Goal: Download file/media

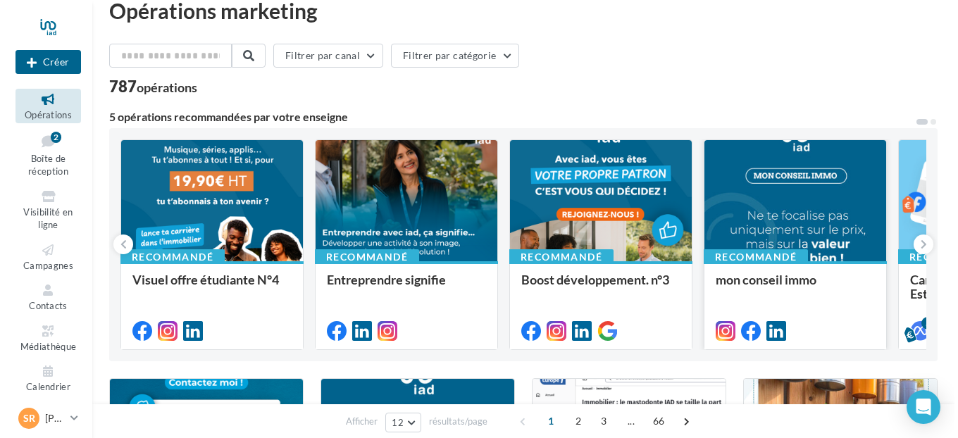
scroll to position [30, 0]
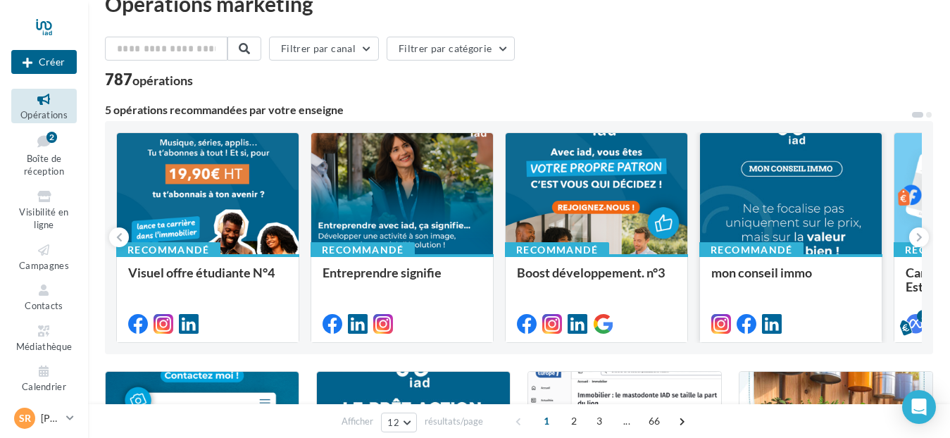
click at [811, 225] on div at bounding box center [791, 194] width 182 height 123
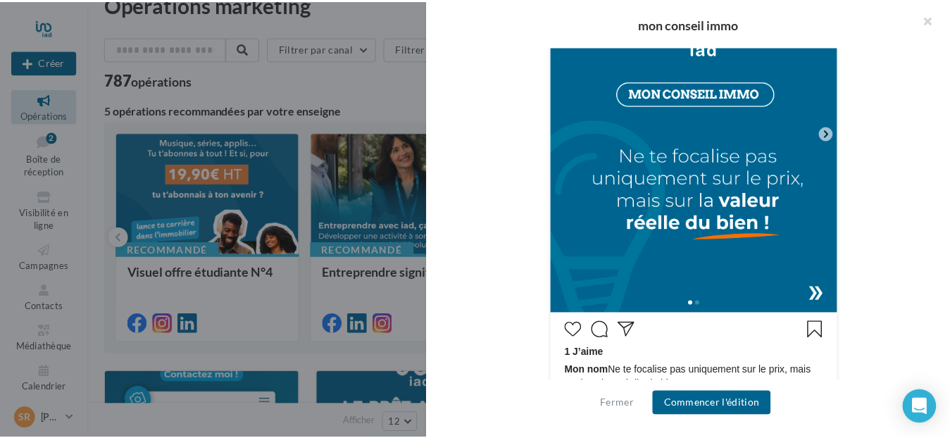
scroll to position [389, 0]
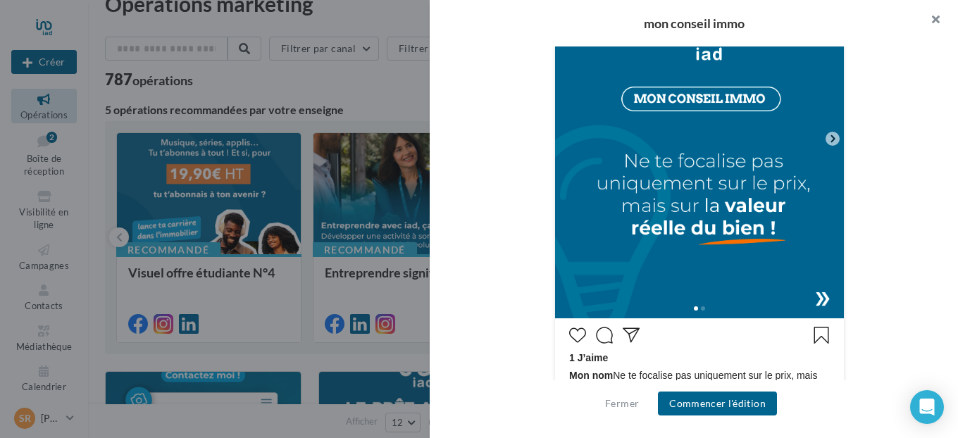
click at [932, 22] on button "button" at bounding box center [929, 21] width 56 height 42
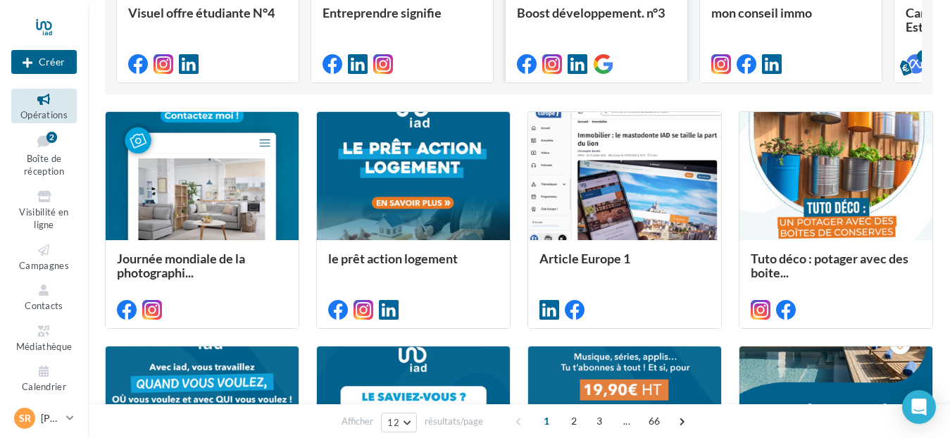
scroll to position [290, 0]
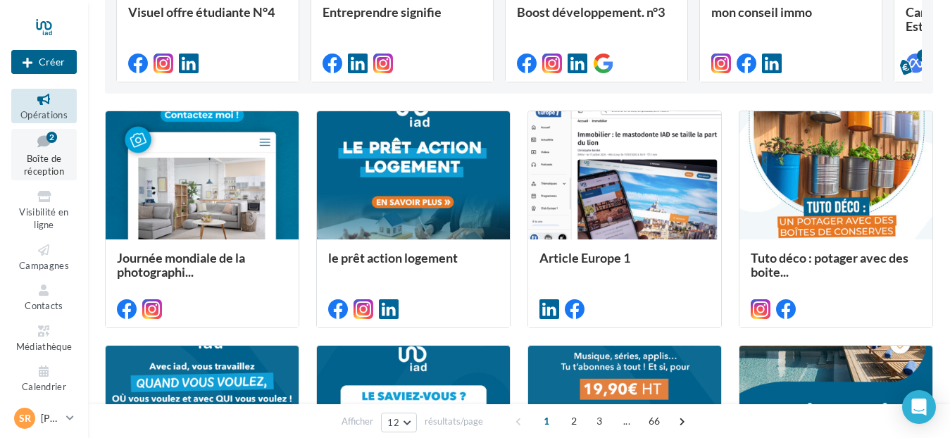
click at [43, 157] on span "Boîte de réception" at bounding box center [44, 165] width 40 height 25
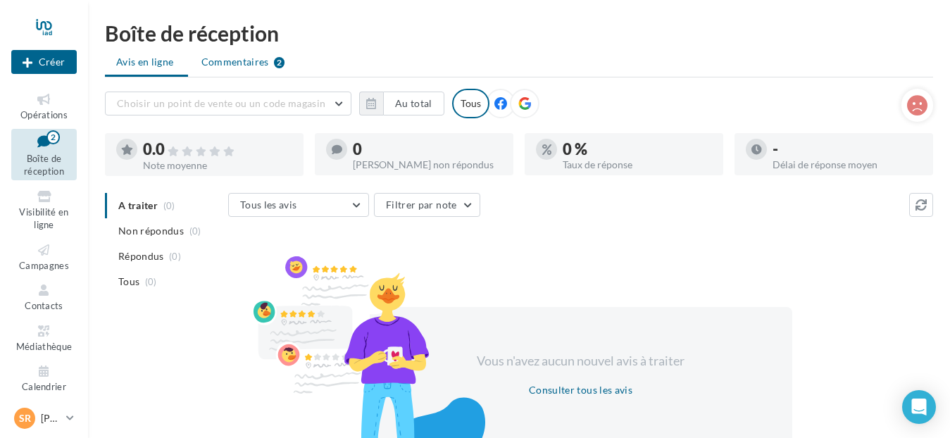
click at [259, 57] on span "Commentaires" at bounding box center [235, 62] width 68 height 14
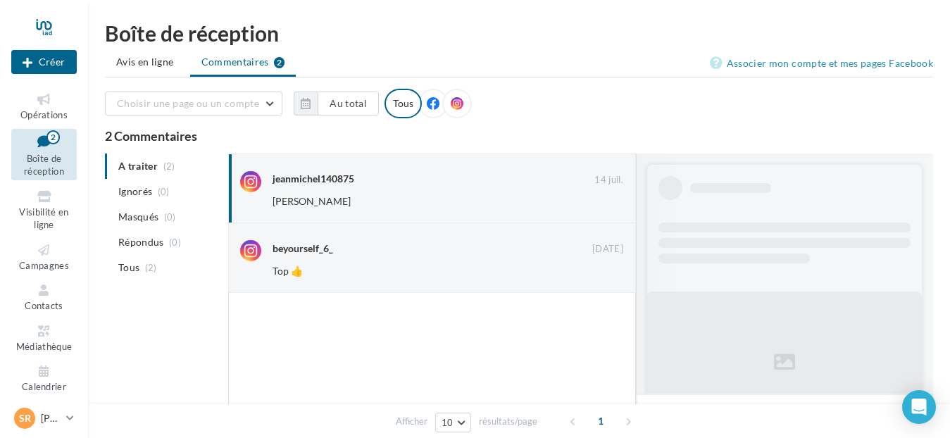
scroll to position [265, 0]
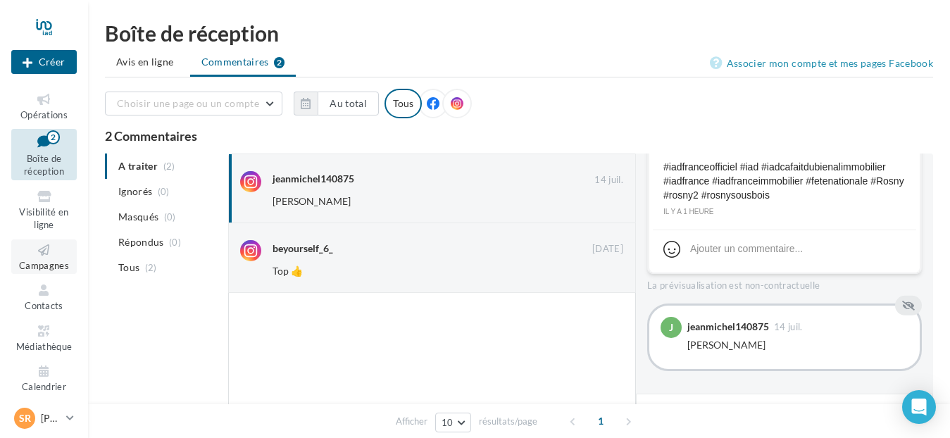
click at [41, 256] on icon at bounding box center [43, 250] width 57 height 16
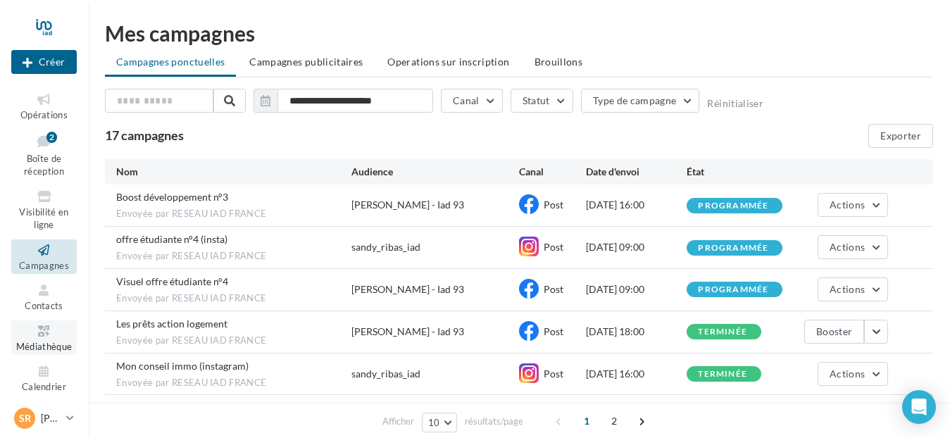
click at [46, 337] on icon at bounding box center [43, 331] width 57 height 16
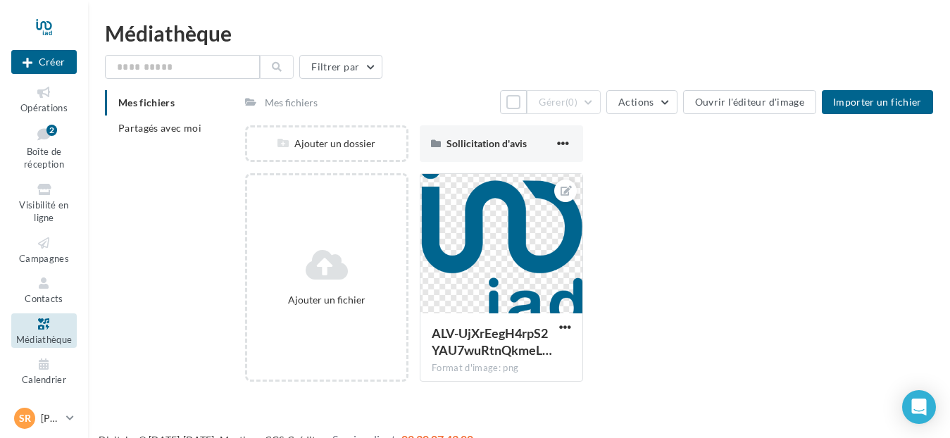
scroll to position [23, 0]
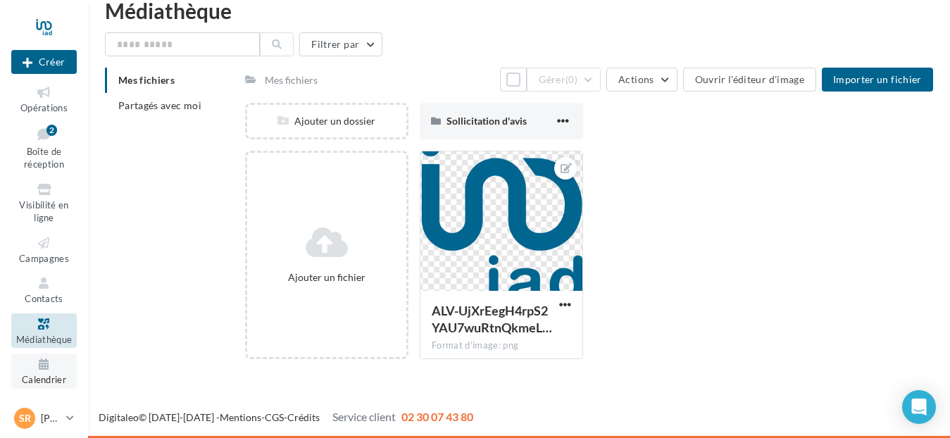
click at [34, 377] on span "Calendrier" at bounding box center [44, 379] width 44 height 11
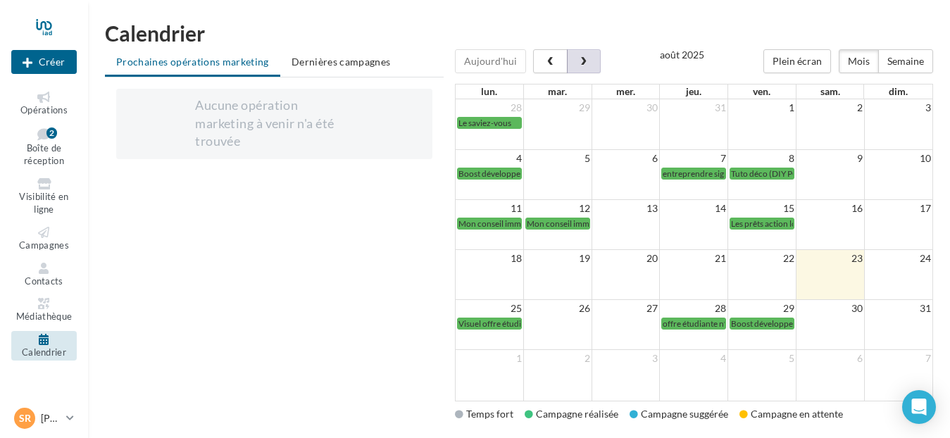
click at [584, 58] on span "button" at bounding box center [583, 62] width 12 height 10
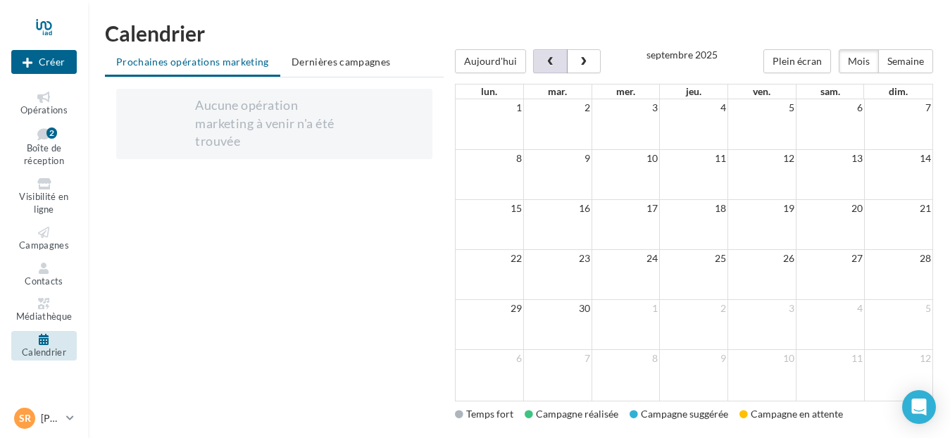
click at [545, 63] on span "button" at bounding box center [550, 62] width 12 height 10
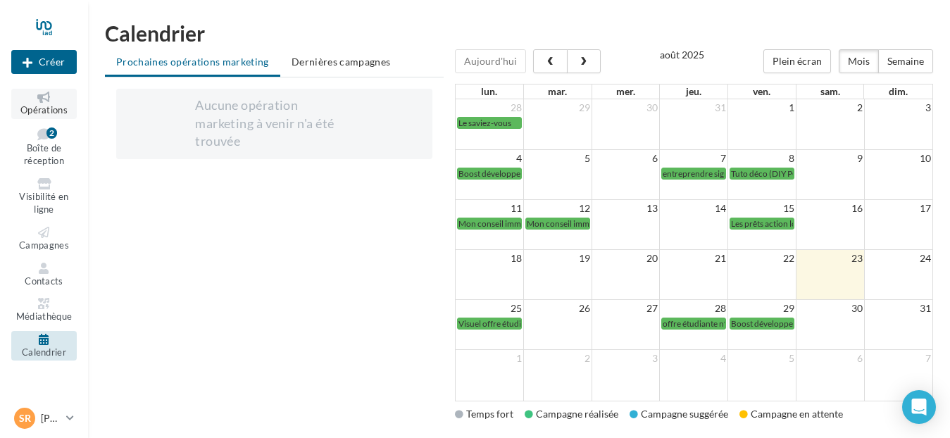
click at [46, 97] on icon at bounding box center [43, 97] width 57 height 11
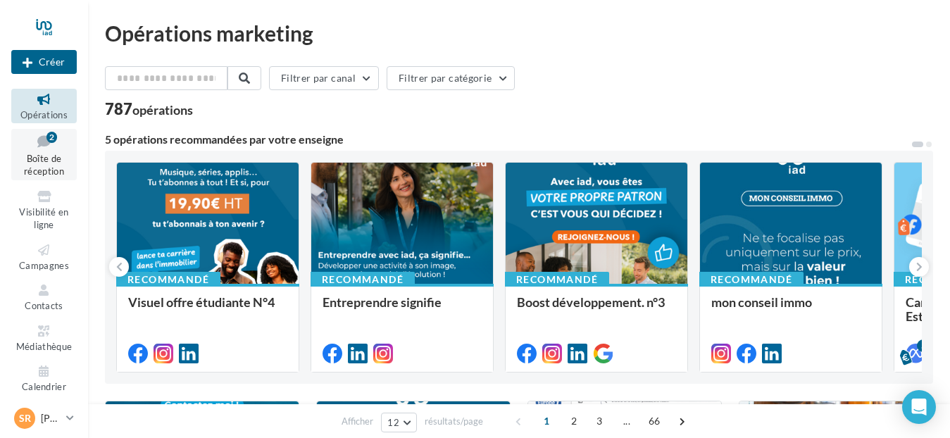
click at [39, 153] on span "Boîte de réception" at bounding box center [44, 165] width 40 height 25
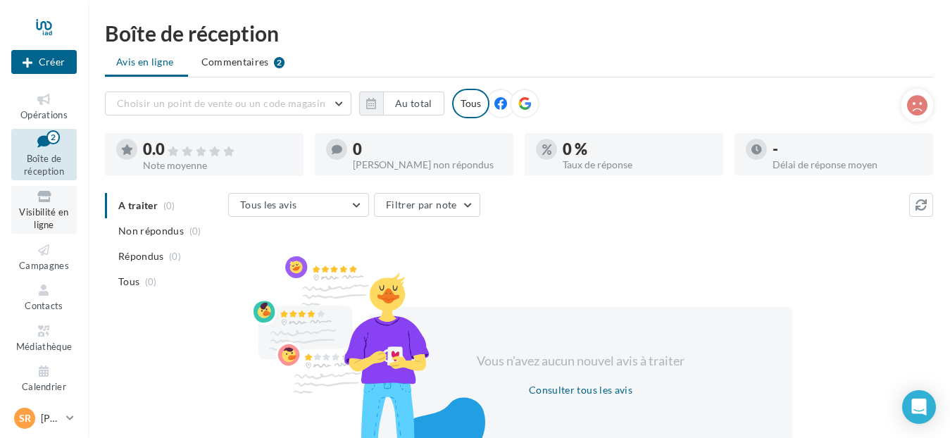
click at [39, 227] on span "Visibilité en ligne" at bounding box center [43, 218] width 49 height 25
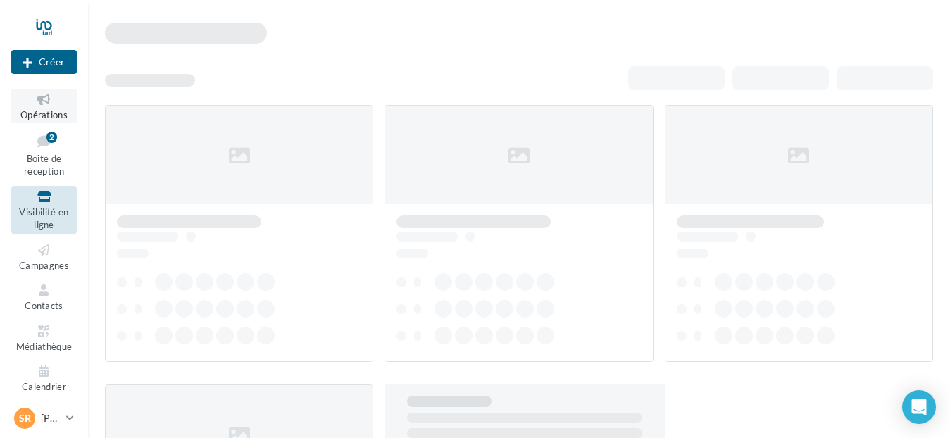
click at [41, 105] on icon at bounding box center [43, 100] width 57 height 16
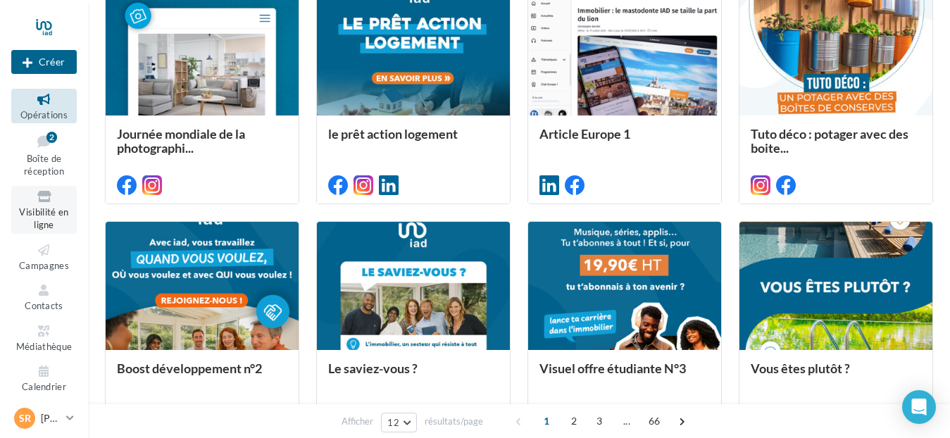
scroll to position [244, 0]
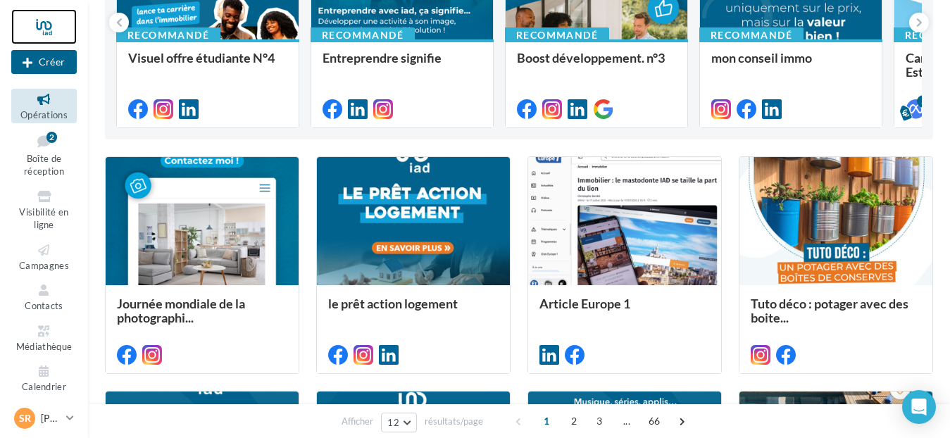
click at [50, 22] on div at bounding box center [43, 26] width 65 height 35
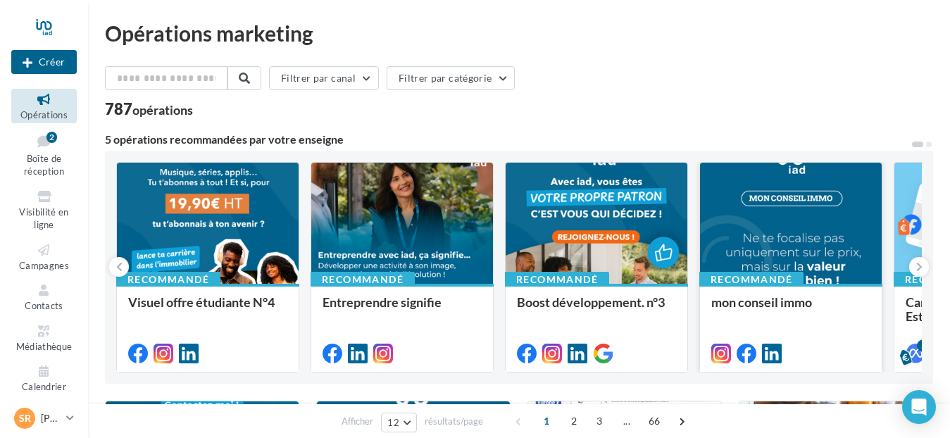
click at [766, 220] on div at bounding box center [791, 224] width 182 height 123
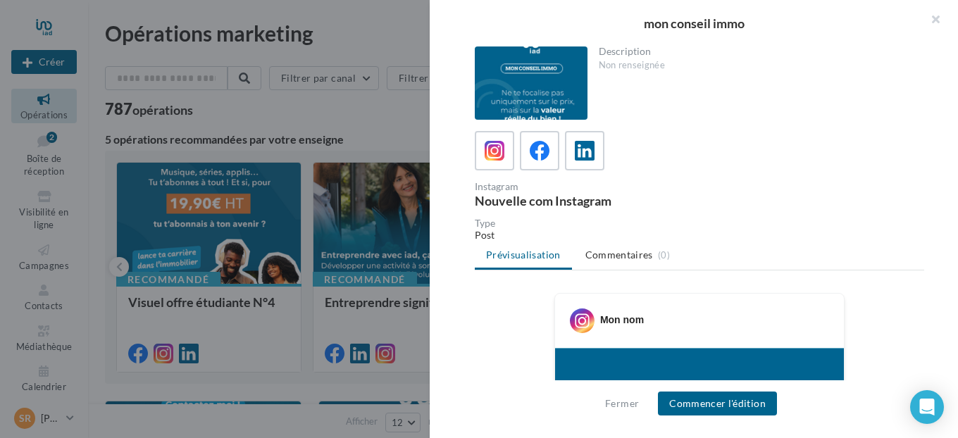
click at [524, 77] on div at bounding box center [531, 82] width 113 height 73
click at [711, 13] on div "mon conseil immo" at bounding box center [694, 23] width 528 height 46
click at [936, 18] on button "button" at bounding box center [929, 21] width 56 height 42
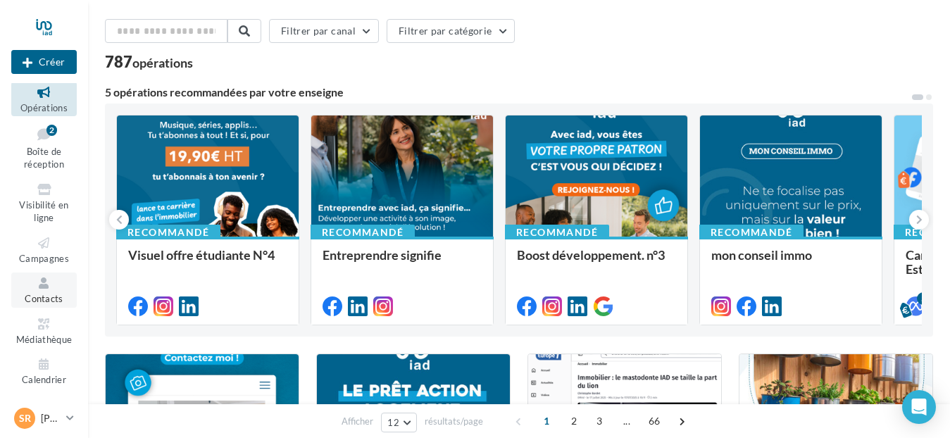
scroll to position [111, 0]
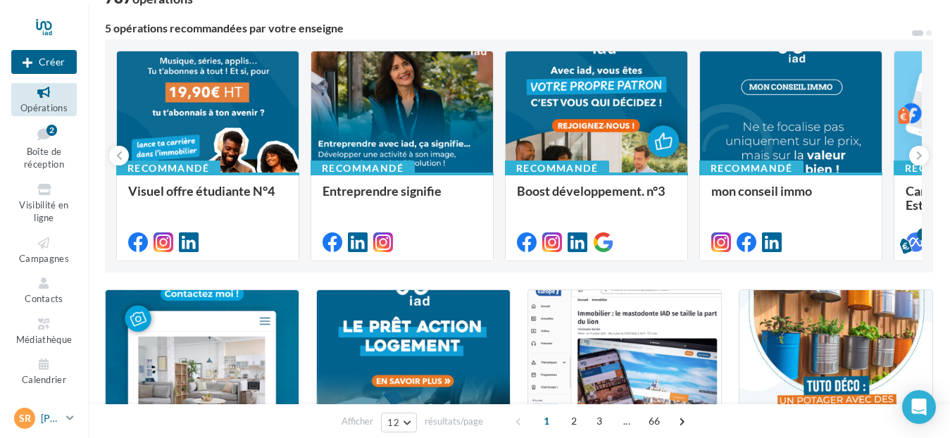
click at [33, 415] on div "SR" at bounding box center [24, 418] width 21 height 21
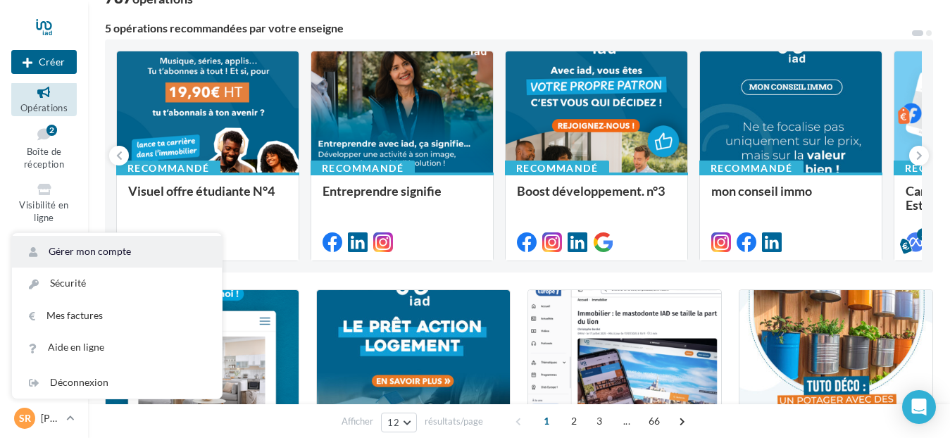
click at [94, 259] on link "Gérer mon compte" at bounding box center [117, 252] width 210 height 32
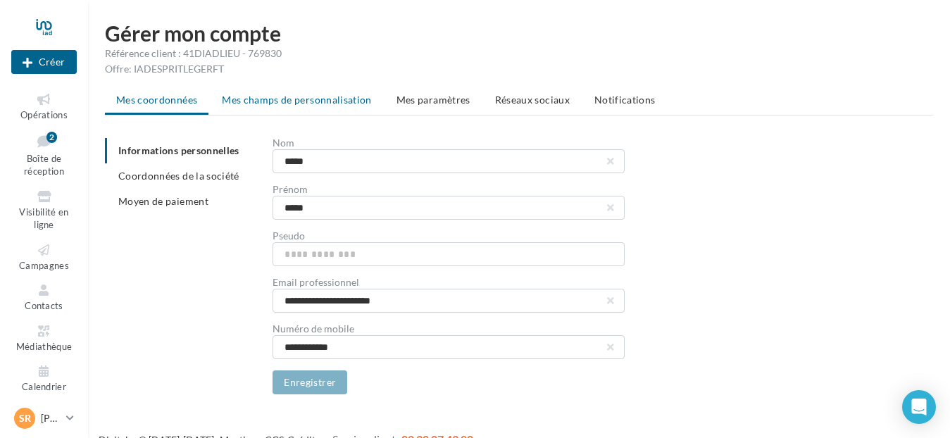
click at [327, 101] on span "Mes champs de personnalisation" at bounding box center [297, 100] width 150 height 12
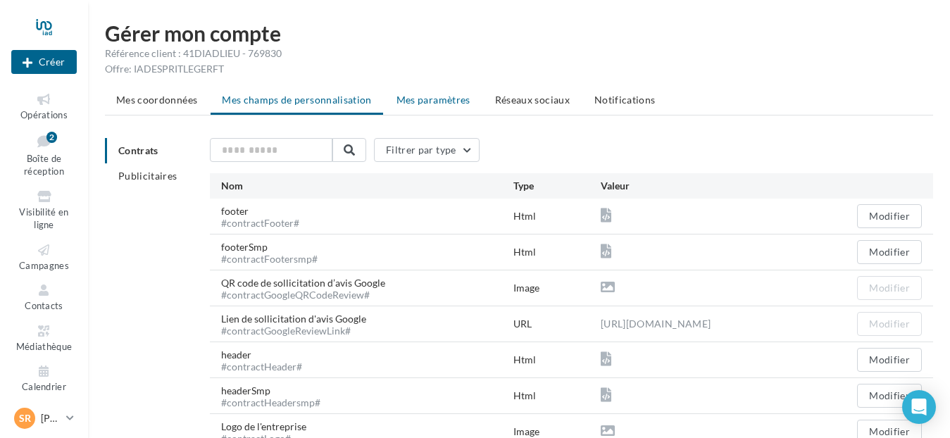
click at [453, 109] on li "Mes paramètres" at bounding box center [433, 99] width 96 height 25
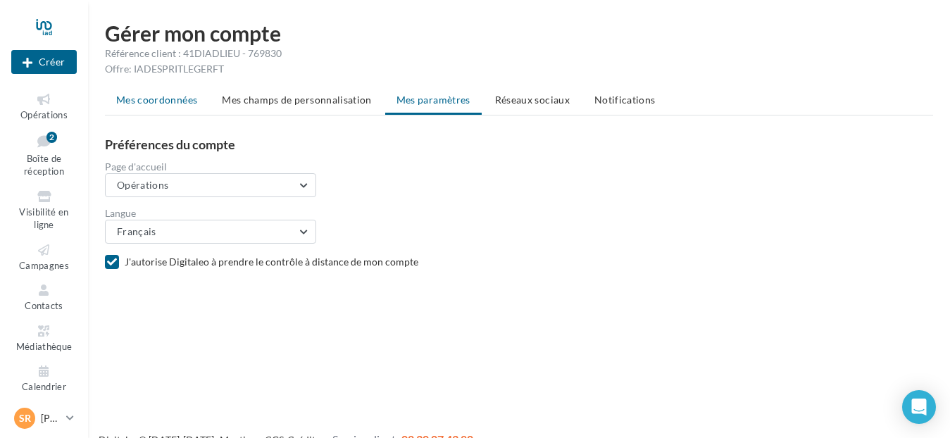
click at [170, 99] on span "Mes coordonnées" at bounding box center [156, 100] width 81 height 12
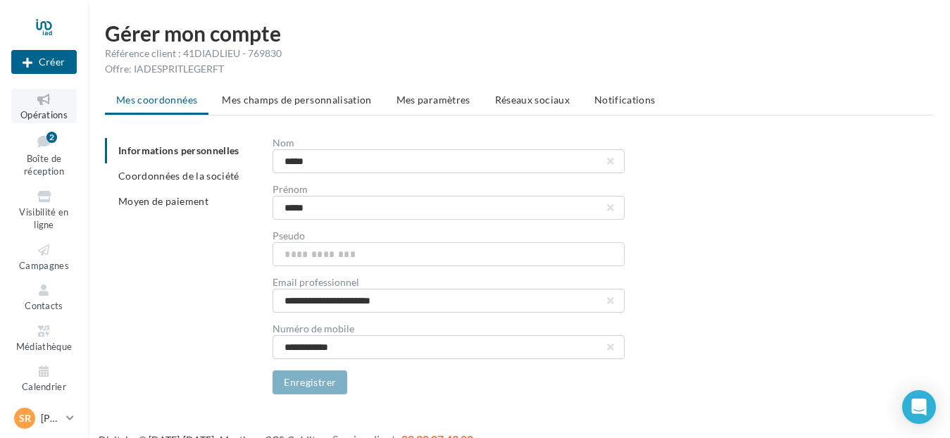
click at [62, 106] on icon at bounding box center [43, 100] width 57 height 16
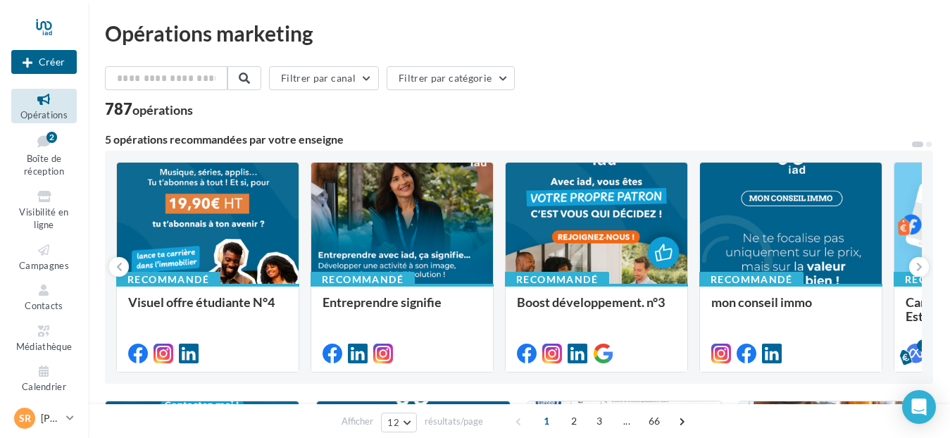
click at [487, 108] on div "787 opérations" at bounding box center [519, 110] width 828 height 18
click at [39, 251] on icon at bounding box center [43, 250] width 57 height 16
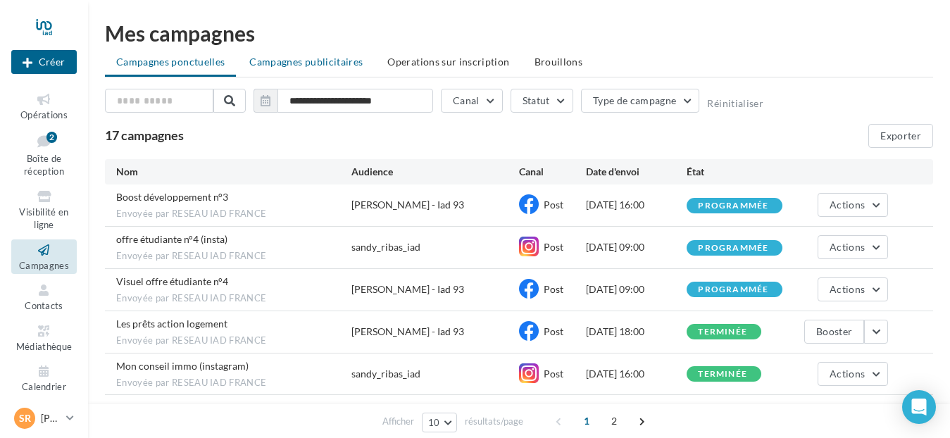
click at [339, 64] on span "Campagnes publicitaires" at bounding box center [305, 62] width 113 height 12
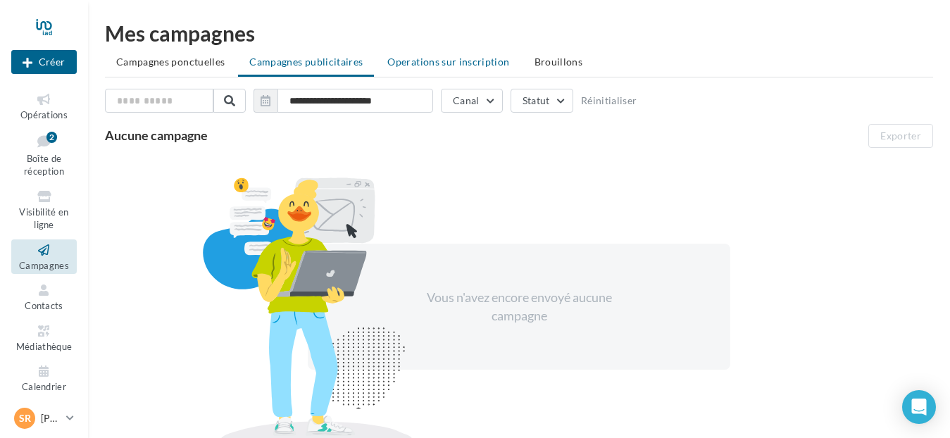
click at [463, 70] on li "Operations sur inscription" at bounding box center [448, 61] width 144 height 25
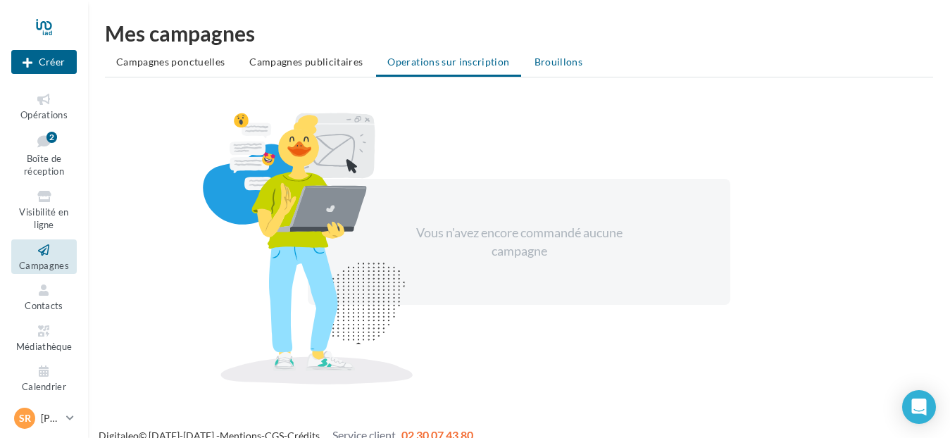
click at [542, 65] on span "Brouillons" at bounding box center [558, 62] width 49 height 12
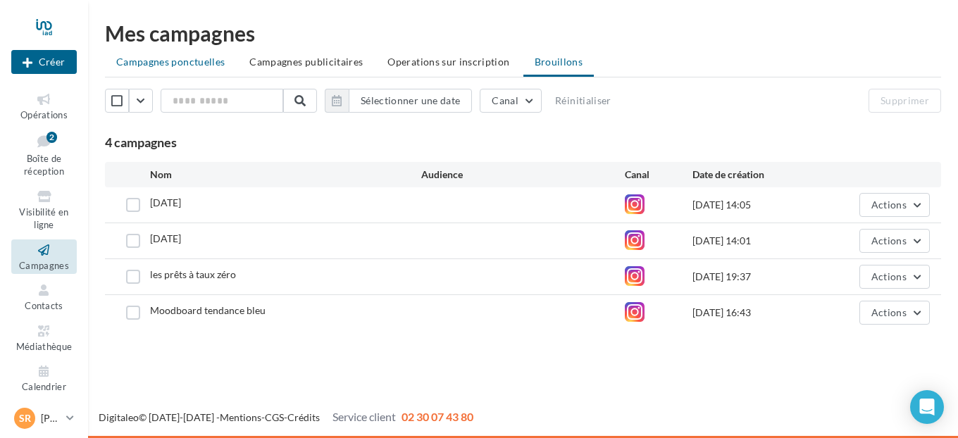
click at [187, 69] on li "Campagnes ponctuelles" at bounding box center [170, 61] width 131 height 25
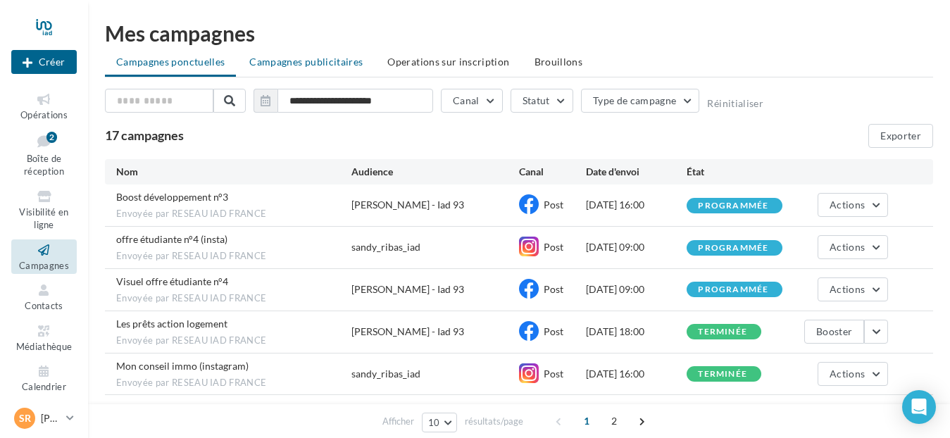
click at [297, 67] on span "Campagnes publicitaires" at bounding box center [305, 62] width 113 height 12
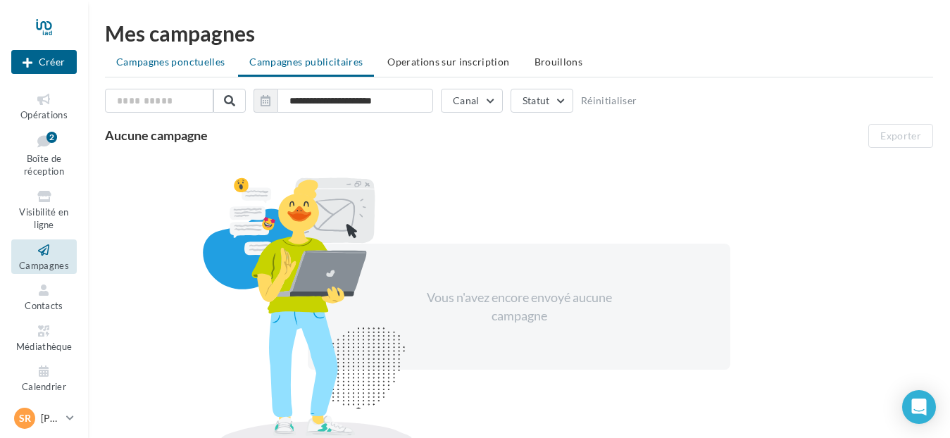
click at [187, 69] on li "Campagnes ponctuelles" at bounding box center [170, 61] width 131 height 25
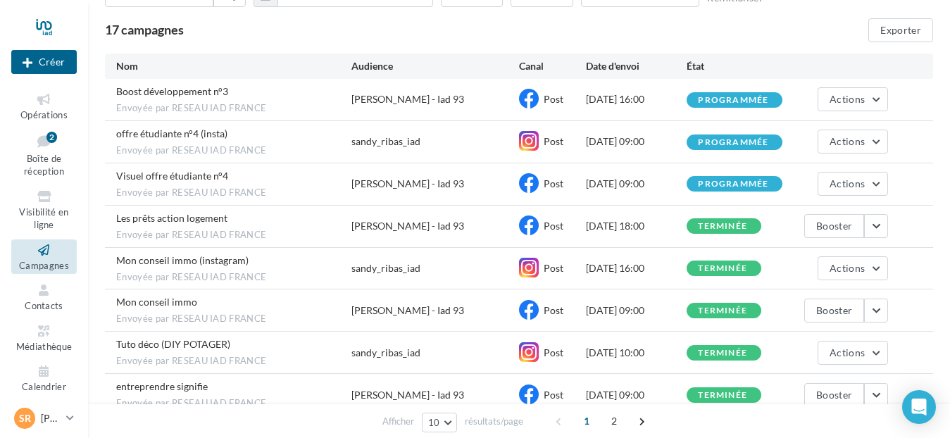
scroll to position [109, 0]
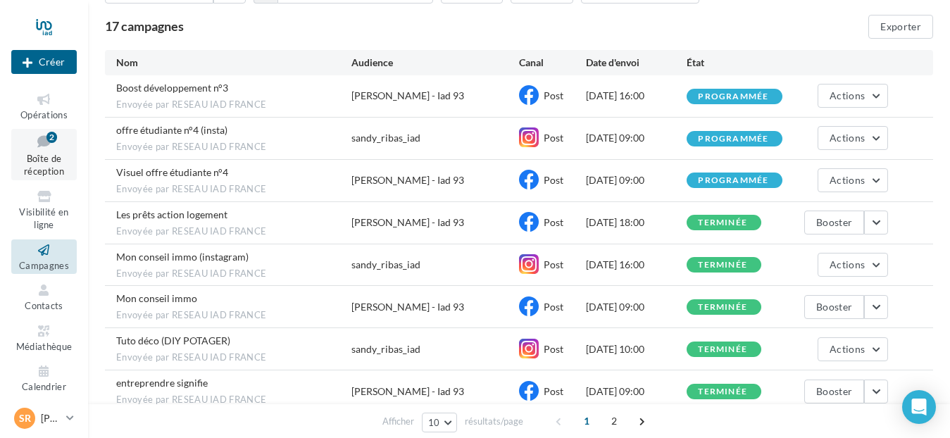
click at [32, 148] on icon at bounding box center [43, 141] width 57 height 19
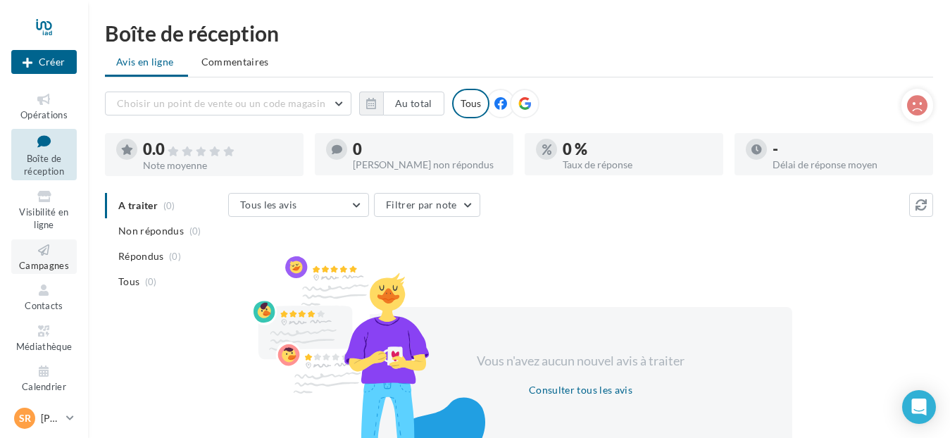
click at [51, 254] on icon at bounding box center [43, 250] width 57 height 16
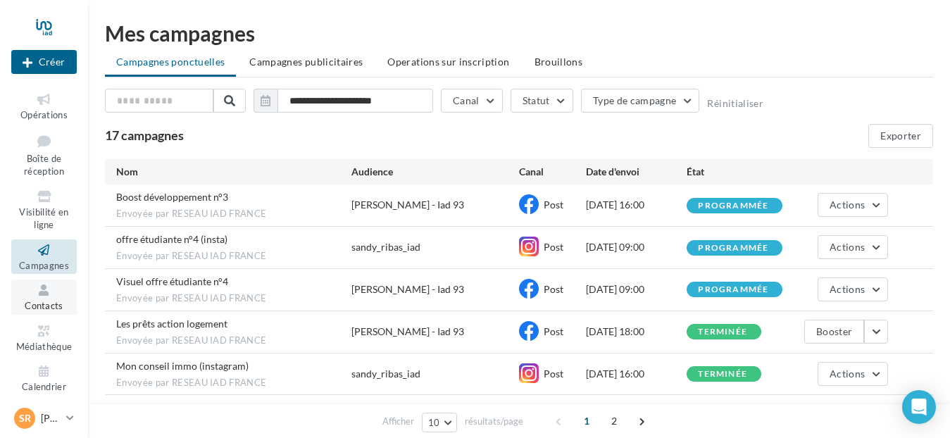
scroll to position [7, 0]
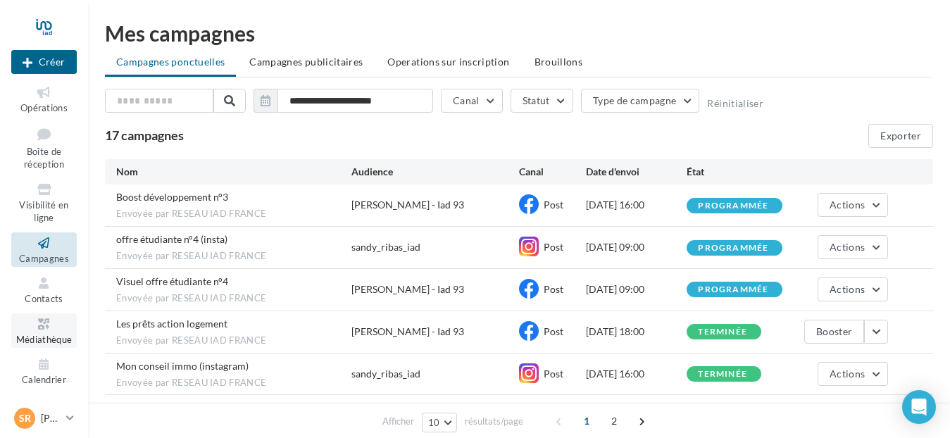
click at [44, 337] on span "Médiathèque" at bounding box center [44, 339] width 56 height 11
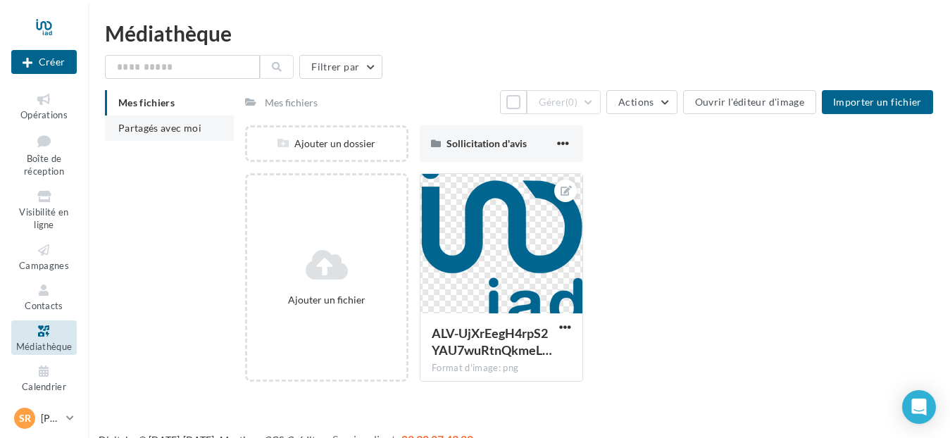
click at [192, 130] on span "Partagés avec moi" at bounding box center [159, 128] width 83 height 12
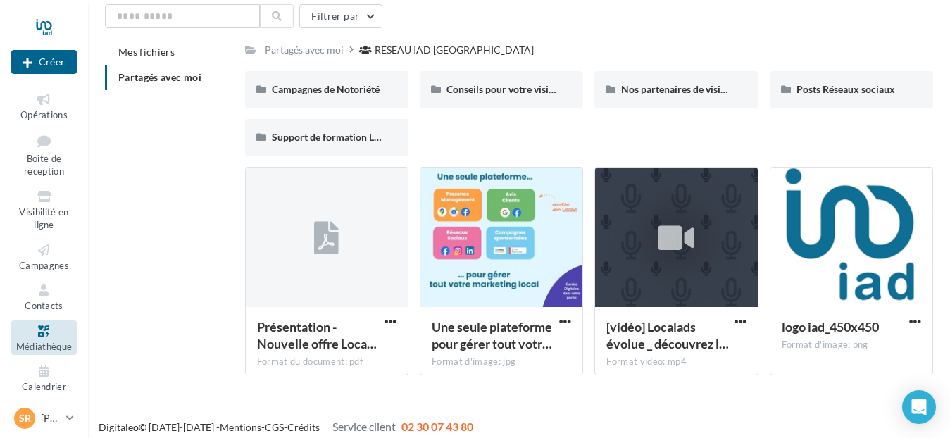
scroll to position [60, 0]
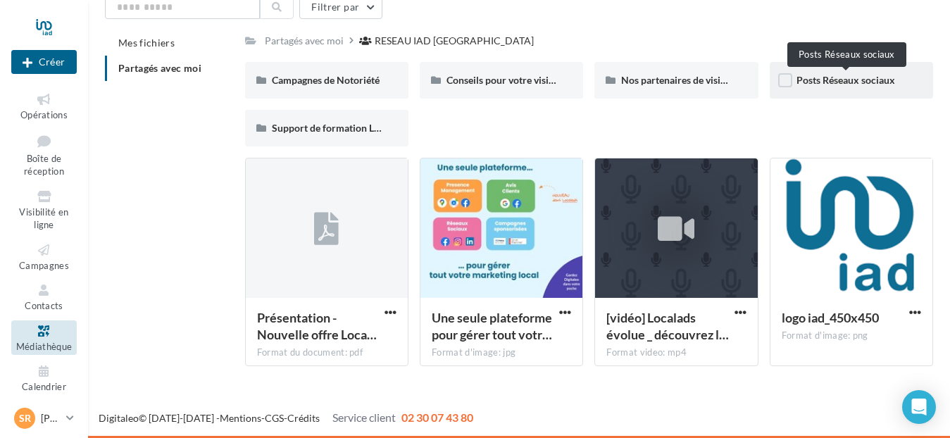
click at [827, 74] on span "Posts Réseaux sociaux" at bounding box center [845, 80] width 99 height 12
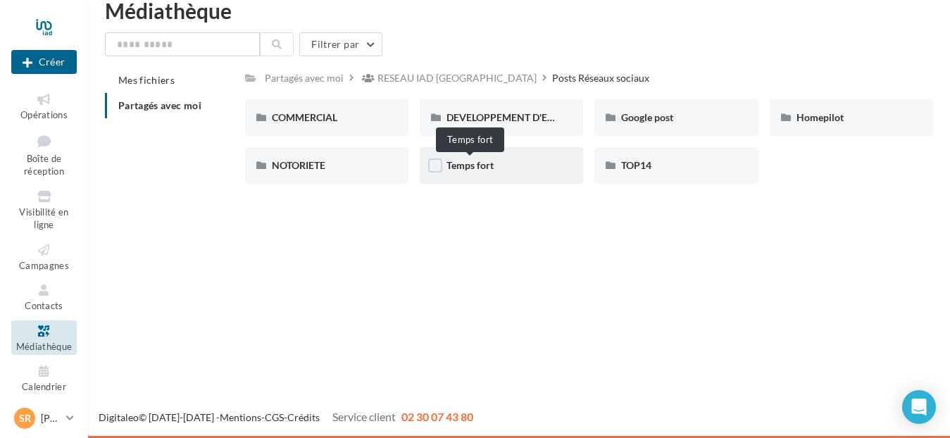
click at [465, 165] on span "Temps fort" at bounding box center [469, 165] width 47 height 12
click at [361, 124] on div "COMMERCIAL" at bounding box center [327, 118] width 110 height 14
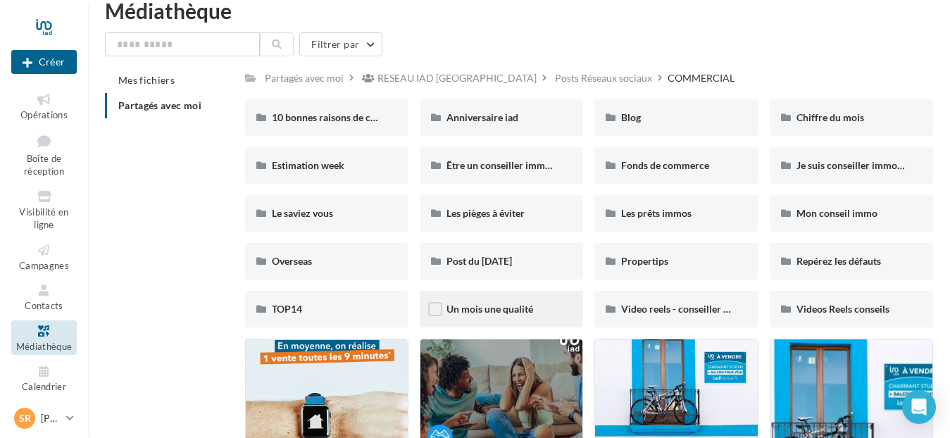
scroll to position [60, 0]
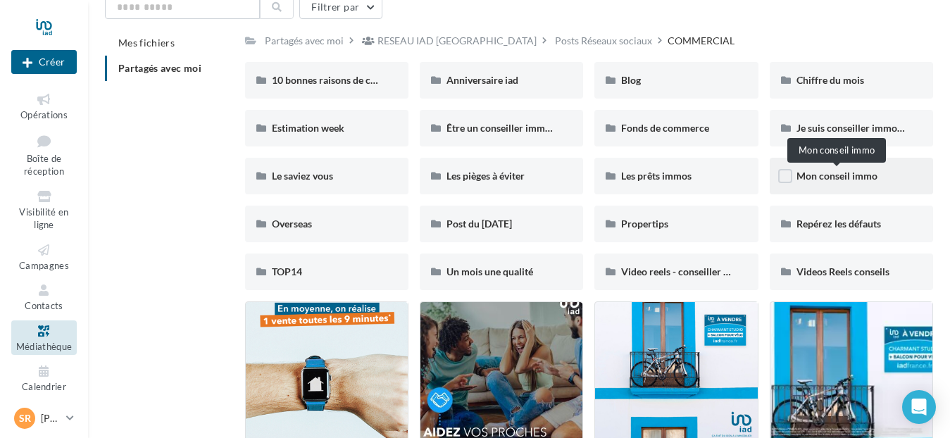
click at [825, 177] on span "Mon conseil immo" at bounding box center [836, 176] width 81 height 12
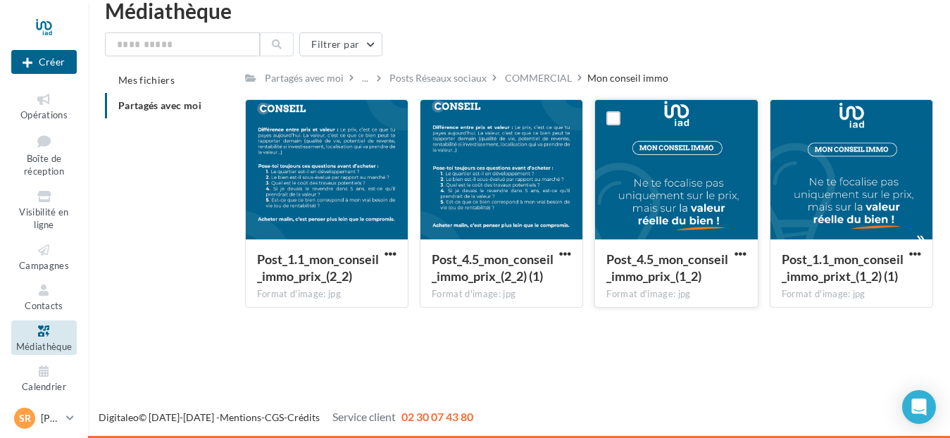
click at [698, 194] on div at bounding box center [676, 170] width 162 height 141
click at [679, 272] on span "Post_4.5_mon_conseil_immo_prix_(1_2)" at bounding box center [667, 267] width 122 height 32
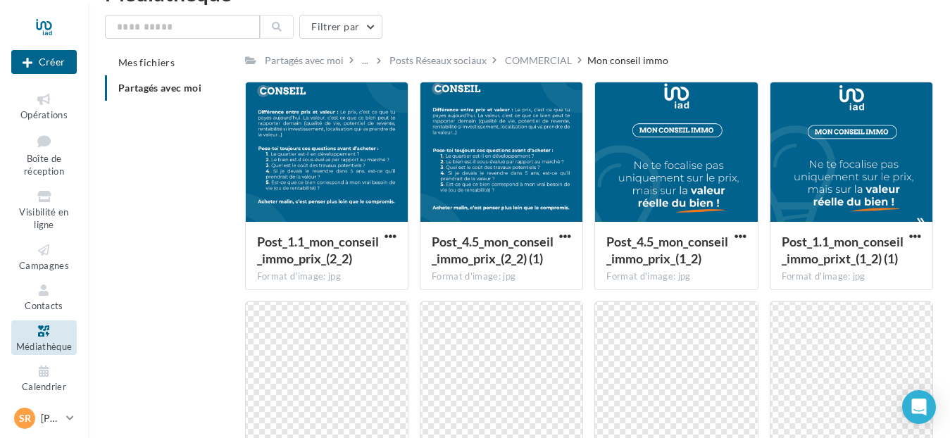
scroll to position [0, 0]
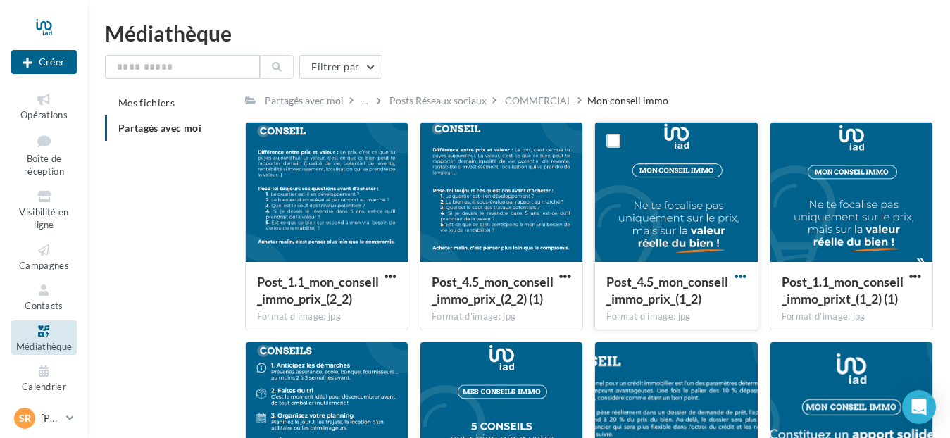
click at [737, 278] on span "button" at bounding box center [740, 276] width 12 height 12
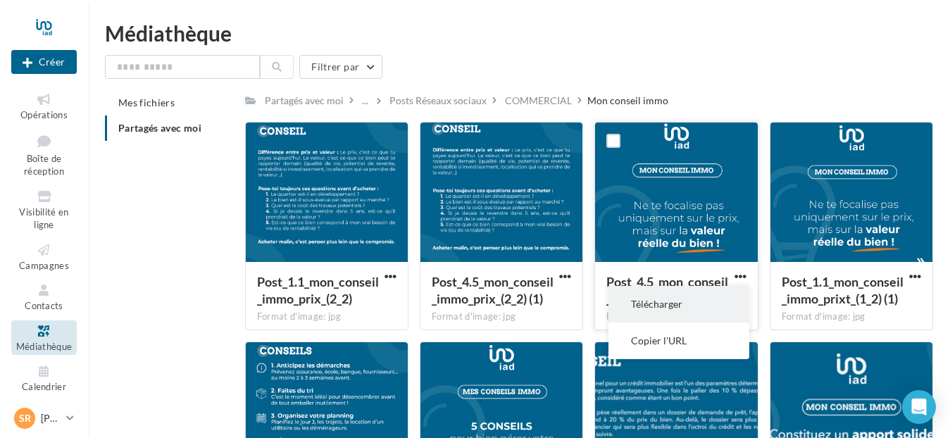
click at [665, 309] on button "Télécharger" at bounding box center [678, 304] width 141 height 37
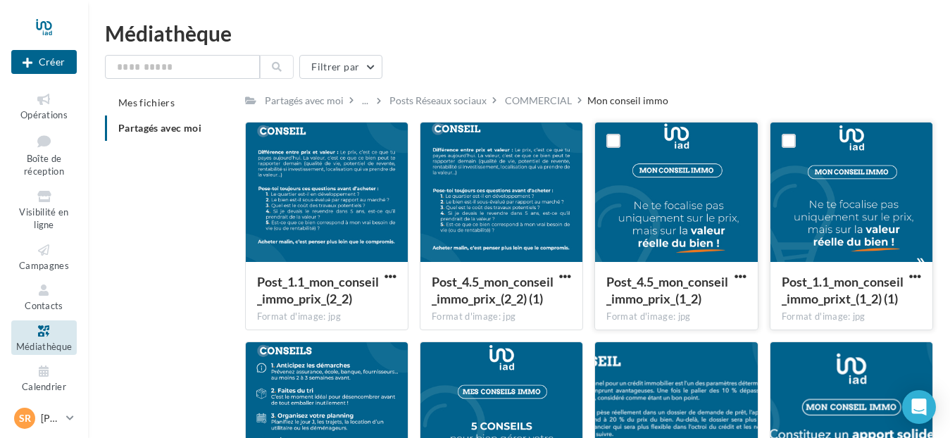
click at [813, 316] on div "Format d'image: jpg" at bounding box center [851, 317] width 139 height 13
click at [834, 288] on span "Post_1.1_mon_conseil_immo_prixt_(1_2) (1)" at bounding box center [843, 290] width 122 height 32
click at [873, 254] on div at bounding box center [851, 193] width 162 height 141
click at [878, 237] on div at bounding box center [851, 193] width 162 height 141
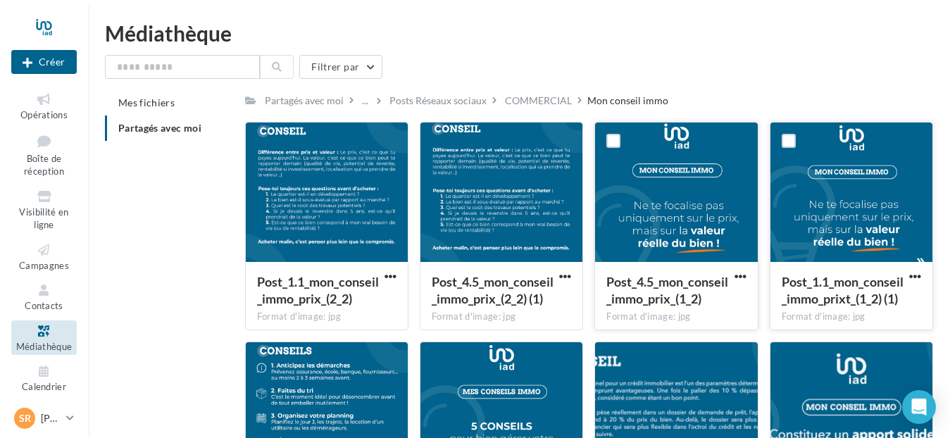
click at [878, 237] on div at bounding box center [851, 193] width 162 height 141
click at [874, 284] on span "Post_1.1_mon_conseil_immo_prixt_(1_2) (1)" at bounding box center [843, 290] width 122 height 32
click at [927, 275] on div "Post_1.1_mon_conseil_immo_prixt_(1_2) (1) Format d'image: jpg" at bounding box center [851, 295] width 162 height 66
click at [921, 278] on button "button" at bounding box center [915, 277] width 18 height 14
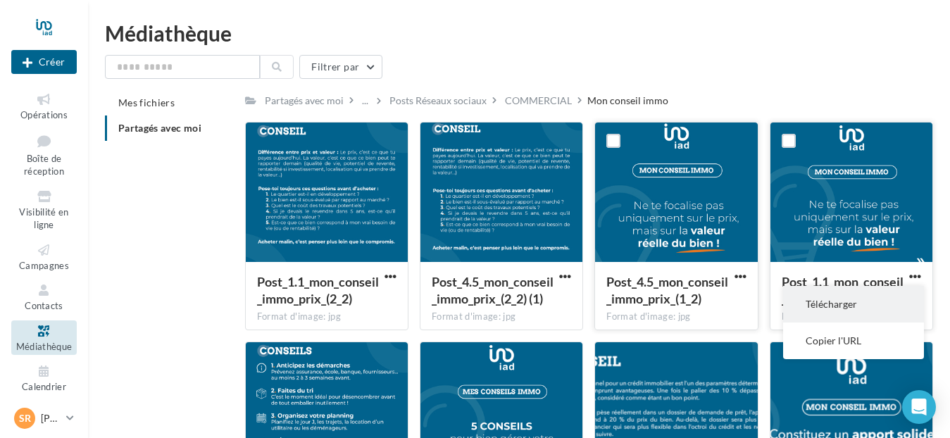
click at [870, 304] on button "Télécharger" at bounding box center [853, 304] width 141 height 37
